Goal: Information Seeking & Learning: Learn about a topic

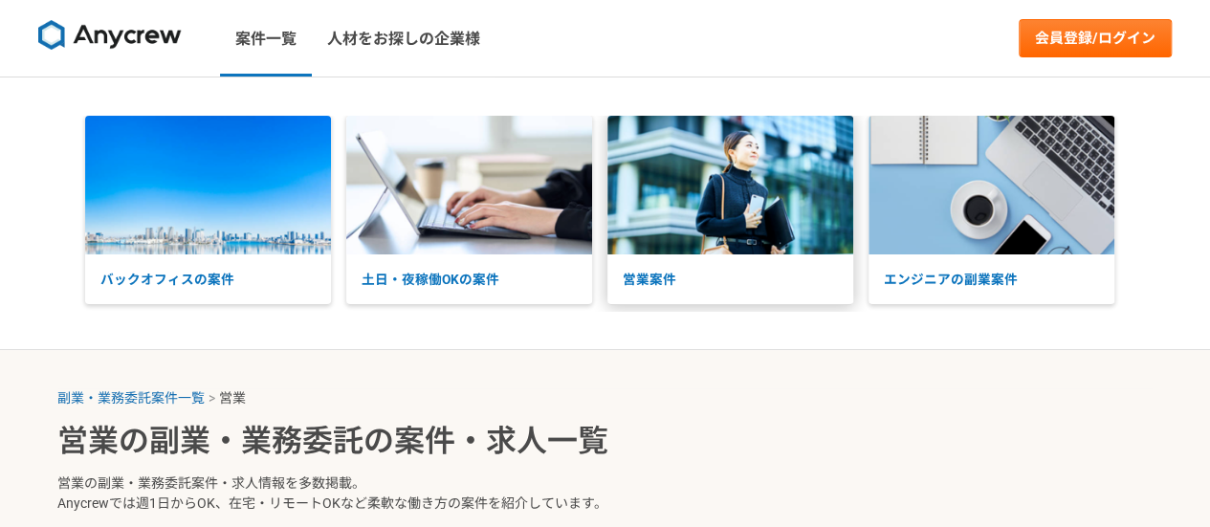
click at [689, 219] on img at bounding box center [730, 185] width 246 height 139
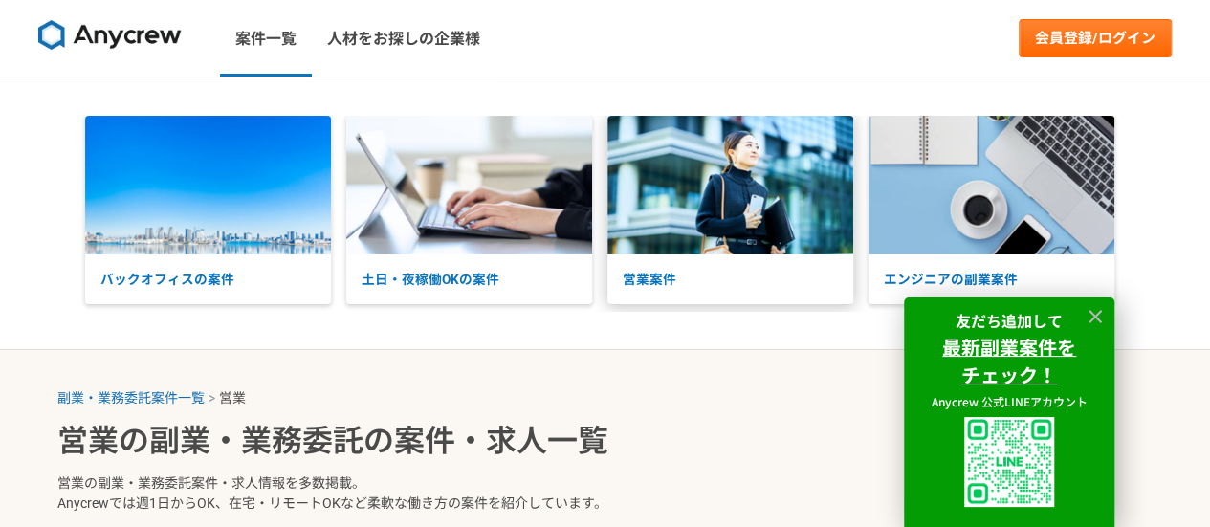
click at [710, 227] on img at bounding box center [730, 185] width 246 height 139
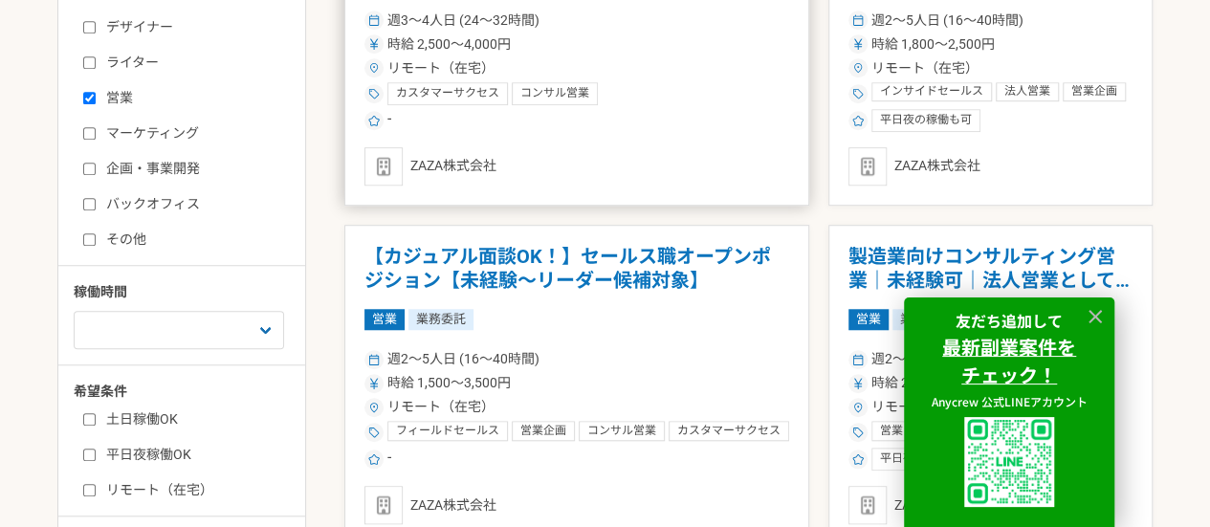
scroll to position [765, 0]
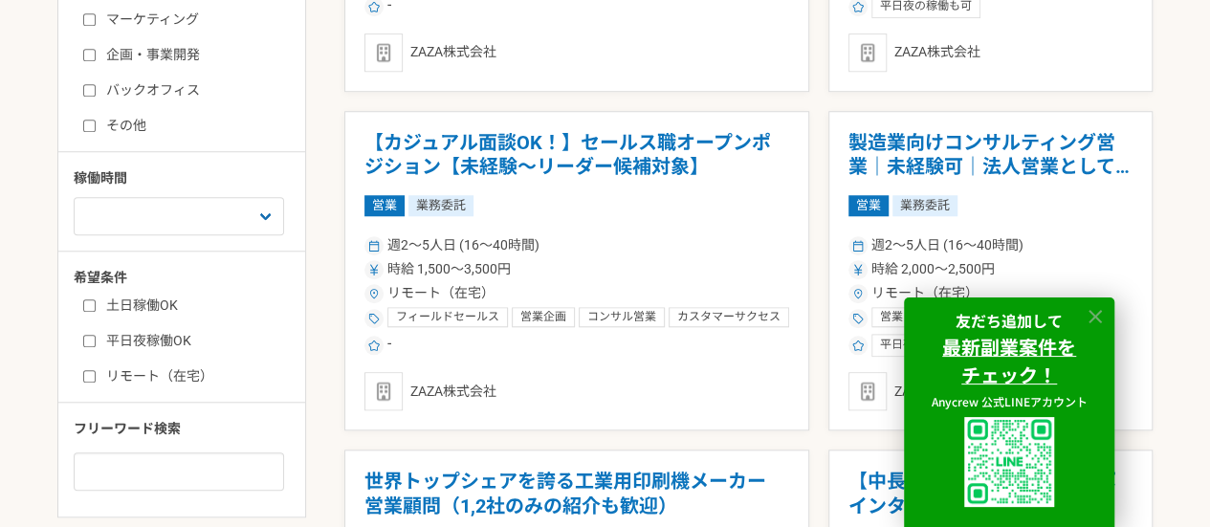
click at [1094, 314] on icon at bounding box center [1095, 317] width 22 height 22
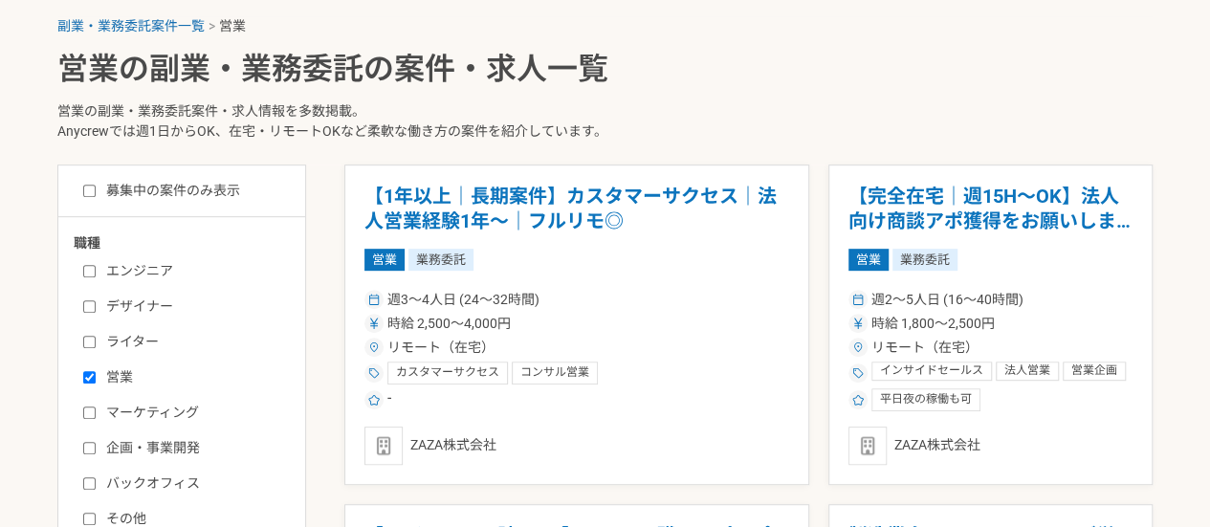
scroll to position [383, 0]
